Goal: Check status: Check status

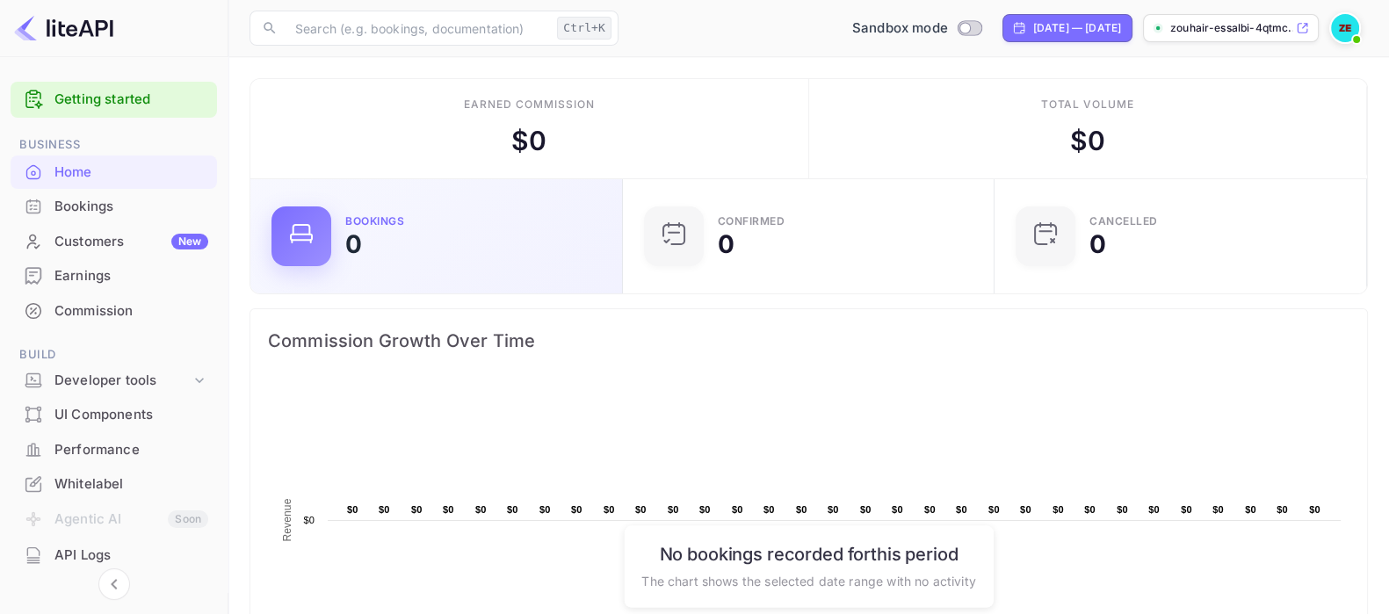
scroll to position [268, 345]
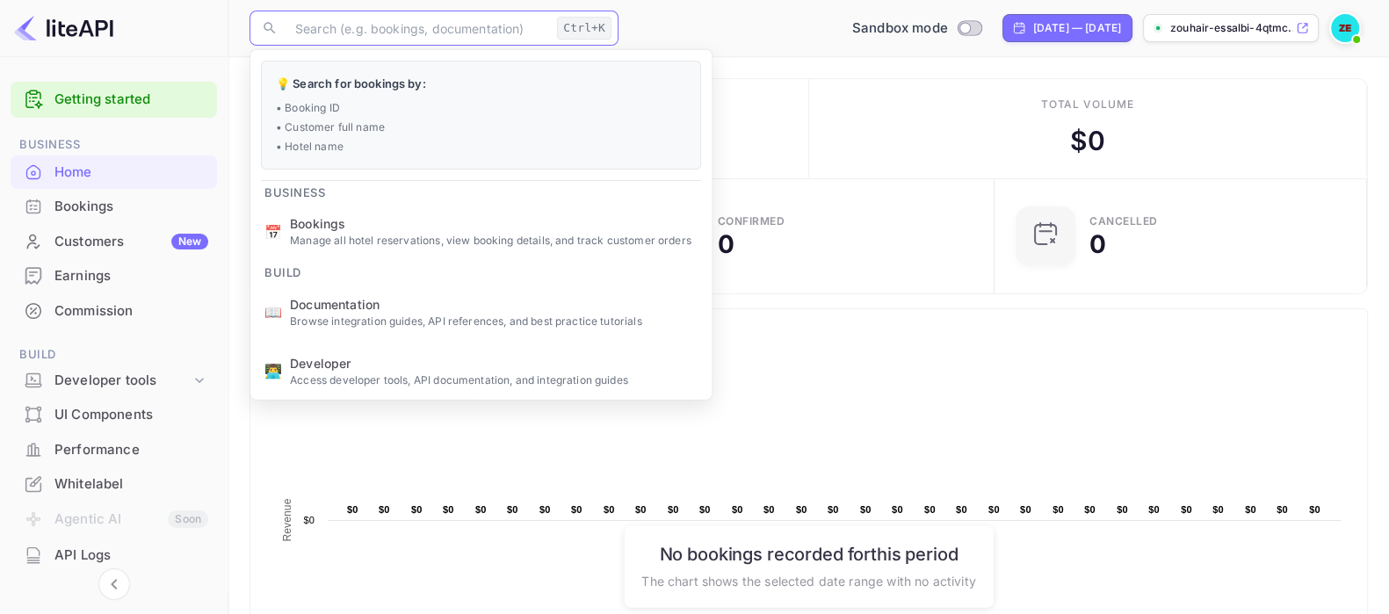
click at [373, 29] on input "text" at bounding box center [417, 28] width 265 height 35
paste input "6815171"
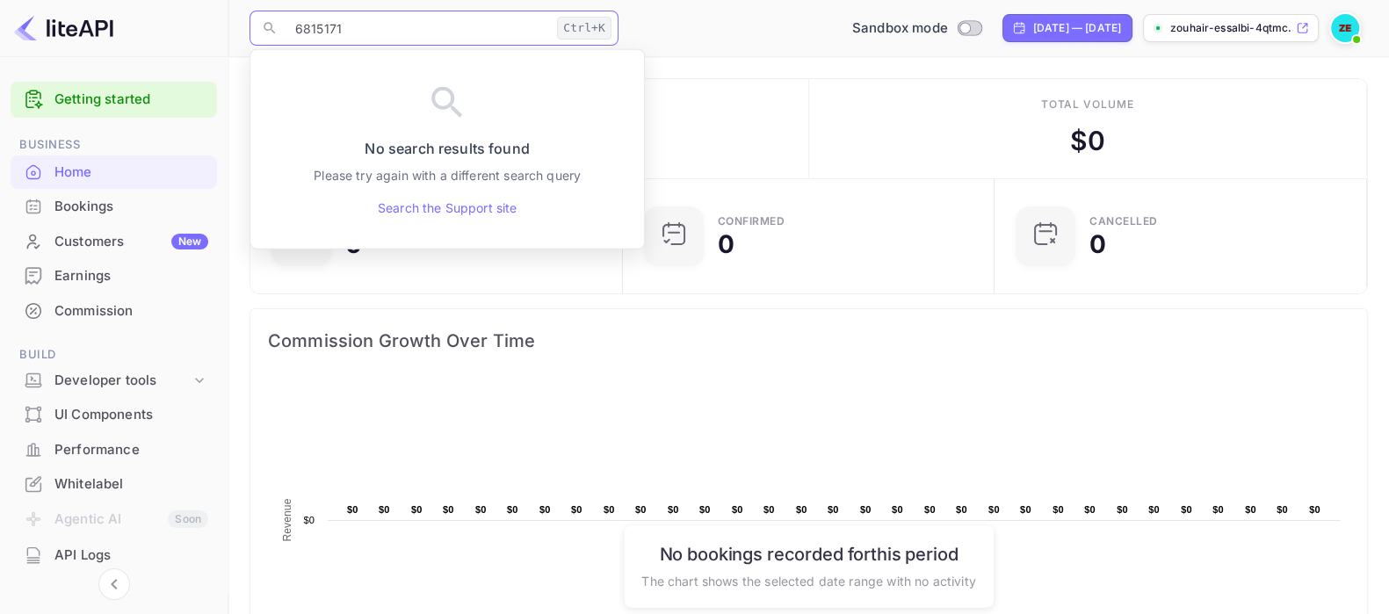
click at [292, 33] on input "6815171" at bounding box center [417, 28] width 265 height 35
click at [576, 31] on div "Ctrl+K" at bounding box center [584, 28] width 54 height 23
click at [296, 29] on input "6815171" at bounding box center [417, 28] width 265 height 35
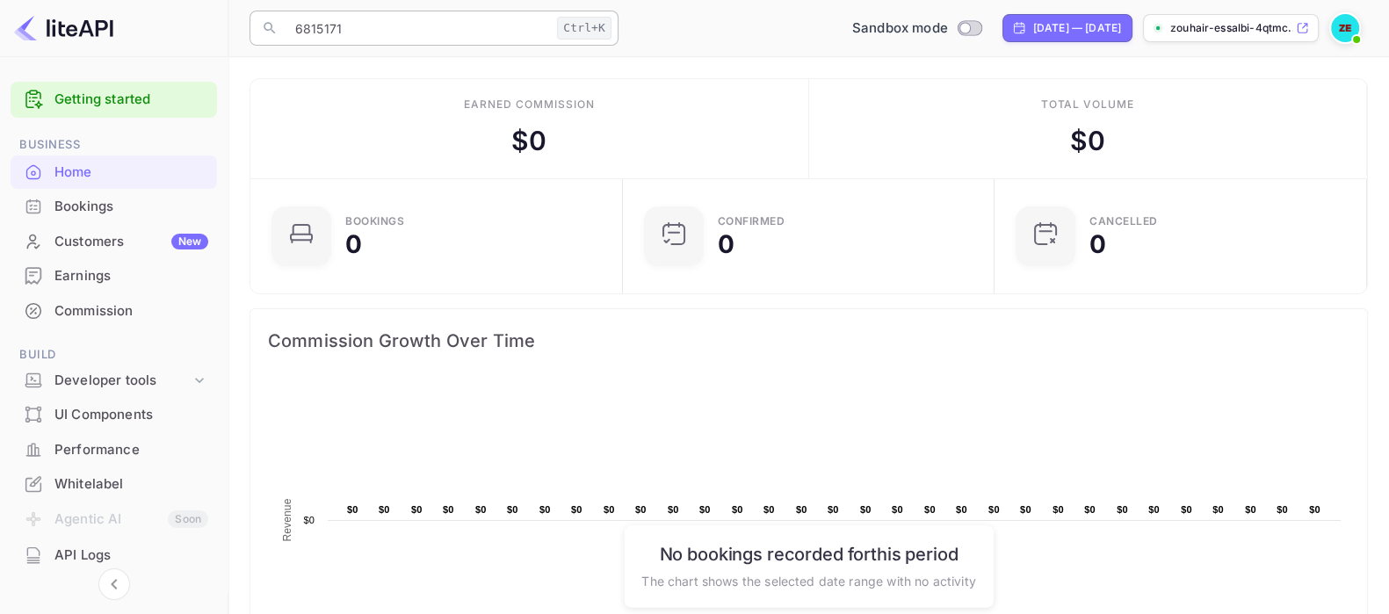
click at [348, 24] on input "6815171" at bounding box center [417, 28] width 265 height 35
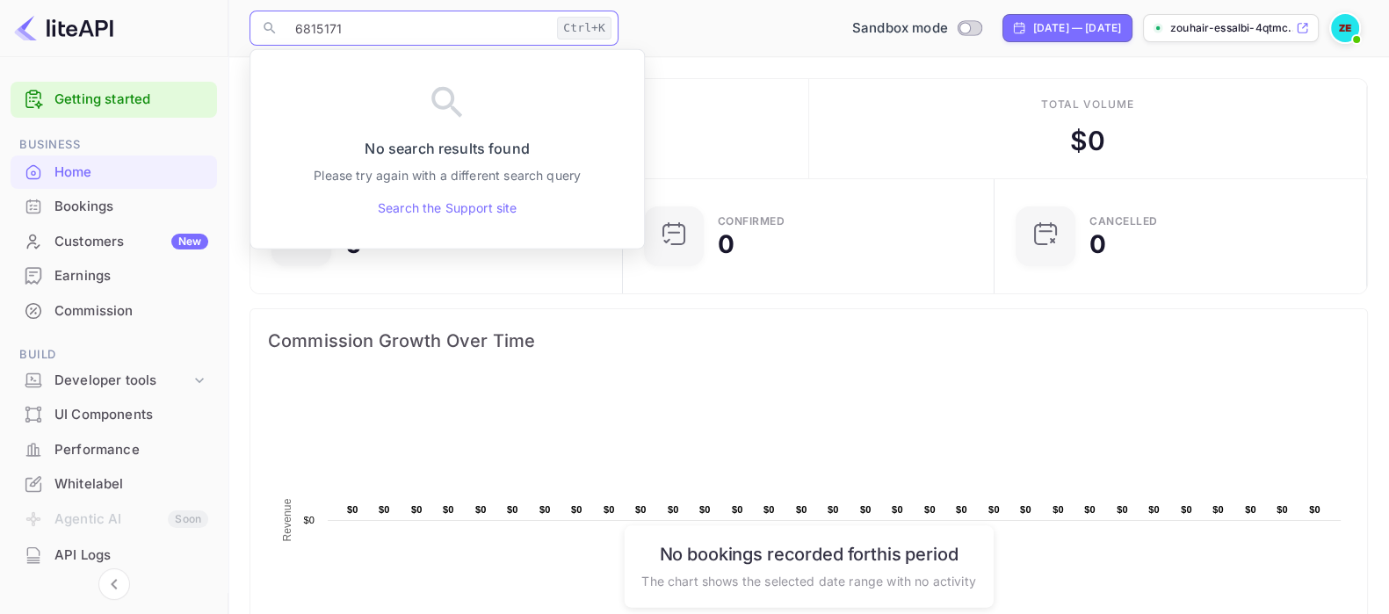
click at [348, 24] on input "6815171" at bounding box center [417, 28] width 265 height 35
paste input "R5551347438"
type input "R5551347438"
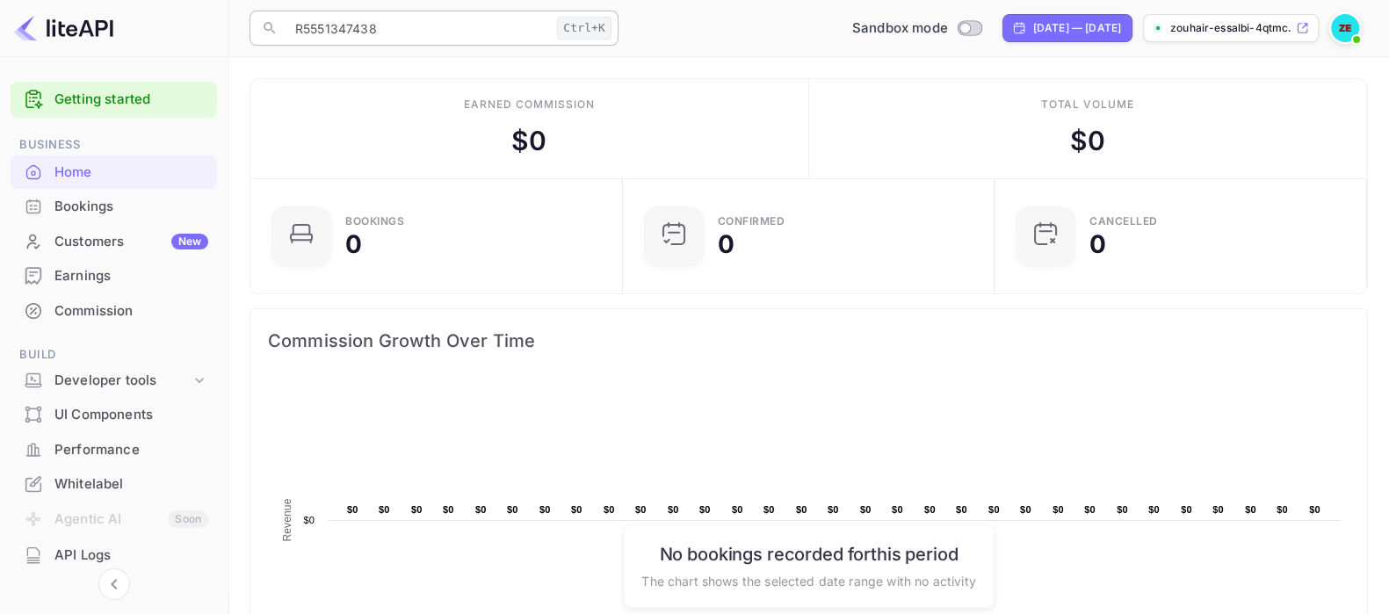
click at [576, 30] on div "Ctrl+K" at bounding box center [584, 28] width 54 height 23
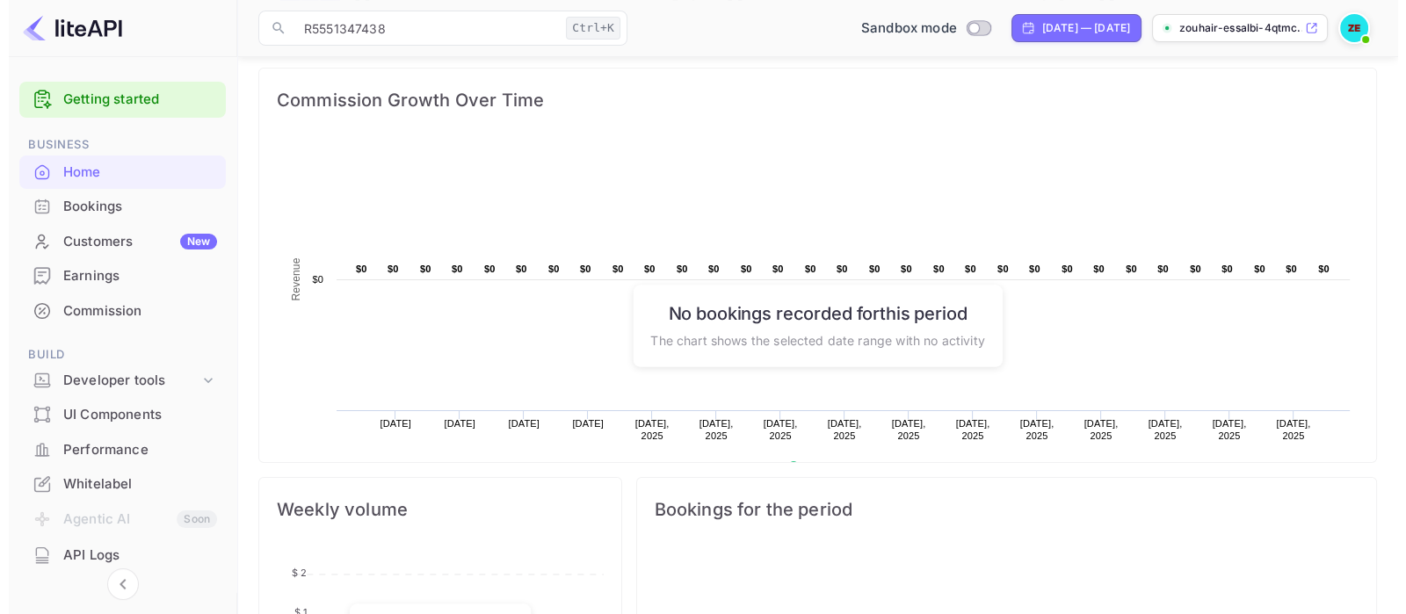
scroll to position [0, 0]
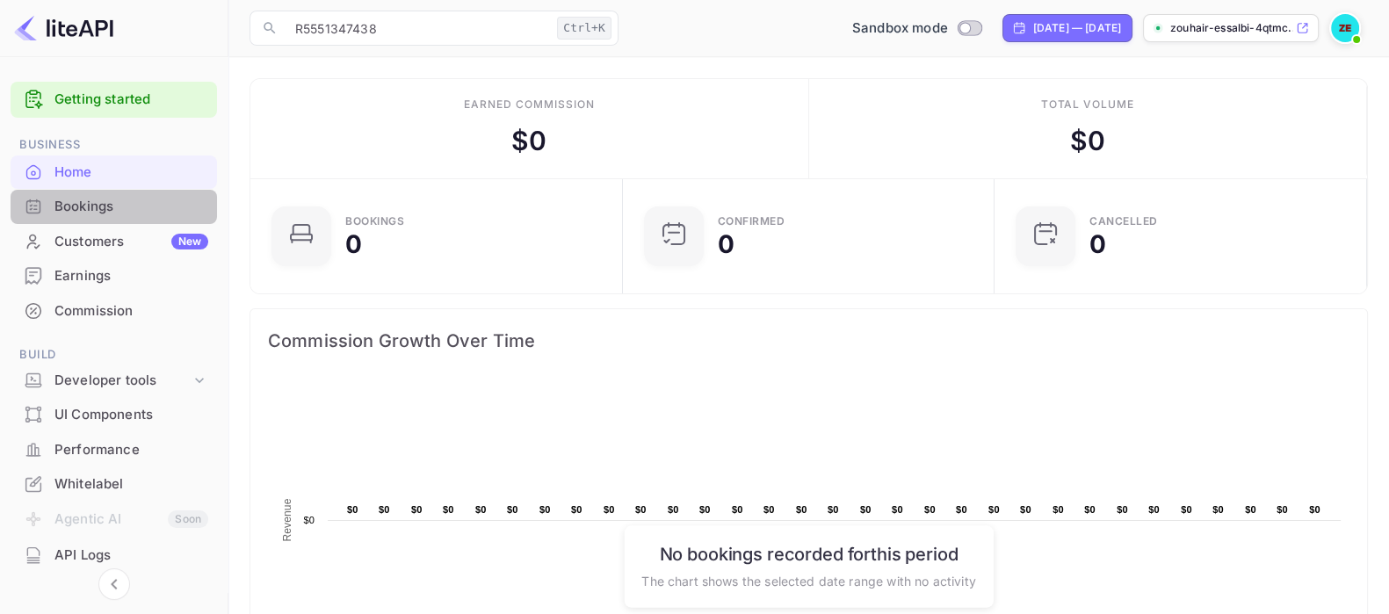
click at [113, 210] on div "Bookings" at bounding box center [131, 207] width 154 height 20
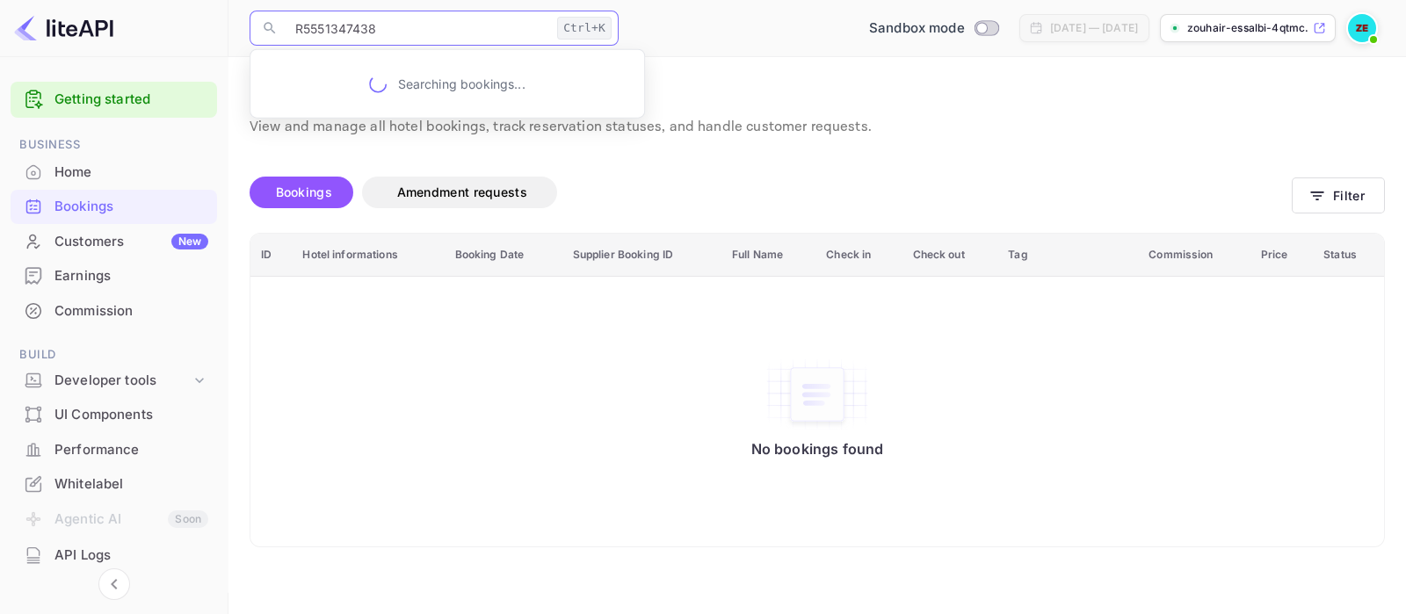
click at [491, 31] on input "R5551347438" at bounding box center [417, 28] width 265 height 35
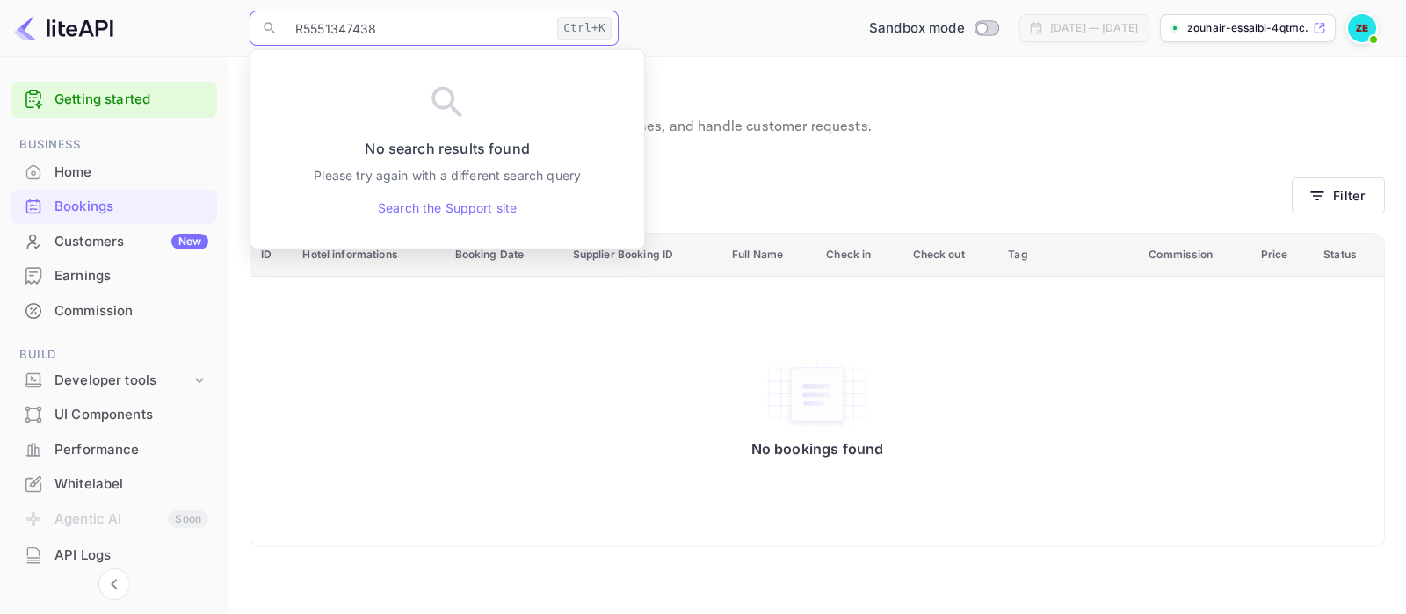
click at [405, 29] on input "R5551347438" at bounding box center [417, 28] width 265 height 35
